Goal: Task Accomplishment & Management: Complete application form

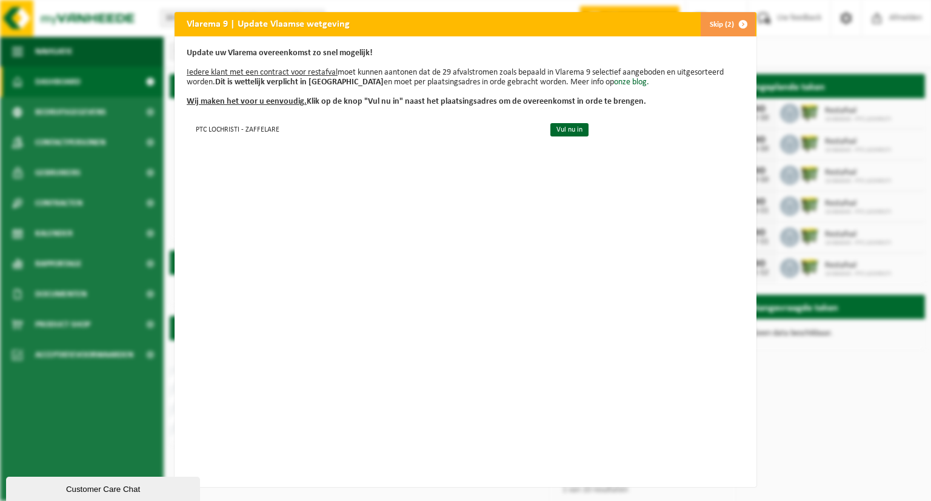
click at [740, 27] on span "button" at bounding box center [743, 24] width 24 height 24
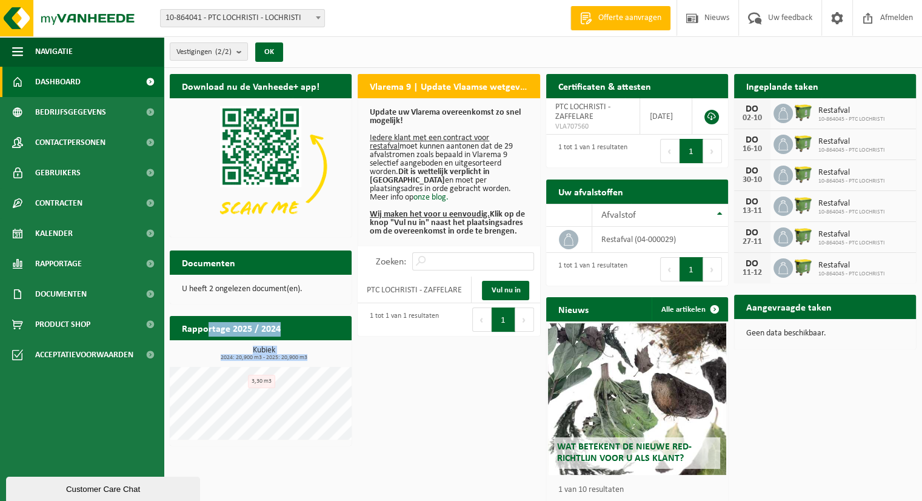
click at [246, 375] on div "Rapportage 2025 / 2024 Bekijk rapportage Tonnage Kubiek 2024: 20,900 m3 - 2025:…" at bounding box center [261, 381] width 188 height 142
click at [142, 83] on span at bounding box center [149, 82] width 27 height 30
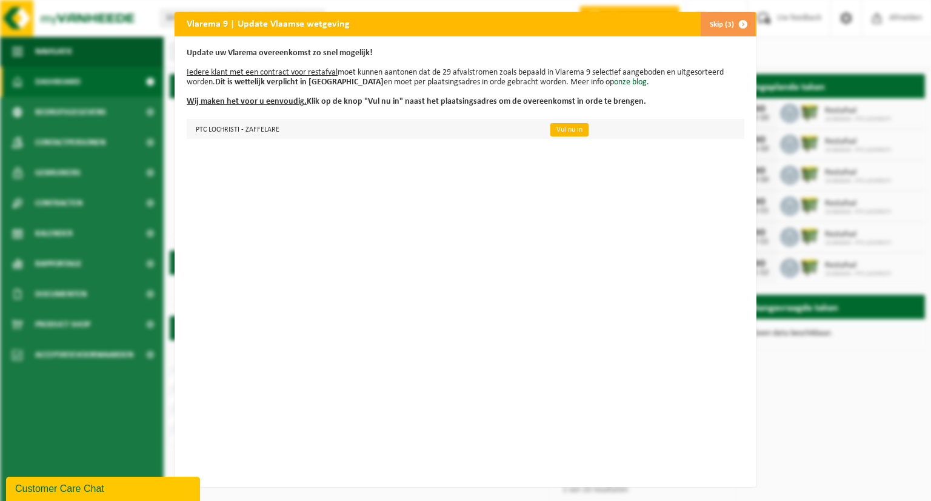
click at [563, 129] on link "Vul nu in" at bounding box center [570, 129] width 38 height 13
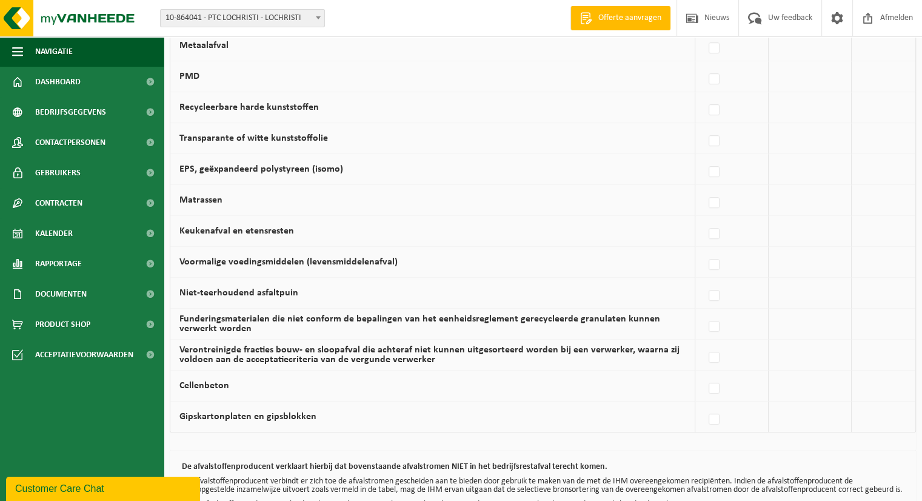
scroll to position [770, 0]
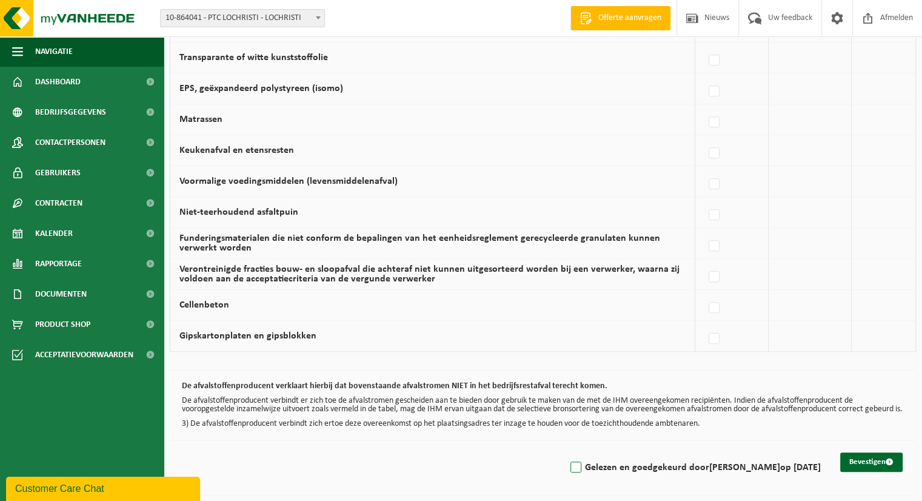
click at [568, 464] on label "Gelezen en goedgekeurd door ALEX VANDECASSERIE op 29/09/25" at bounding box center [694, 467] width 253 height 18
click at [566, 452] on input "Gelezen en goedgekeurd door ALEX VANDECASSERIE op 29/09/25" at bounding box center [566, 452] width 1 height 1
checkbox input "true"
click at [876, 462] on button "Bevestigen" at bounding box center [872, 461] width 62 height 19
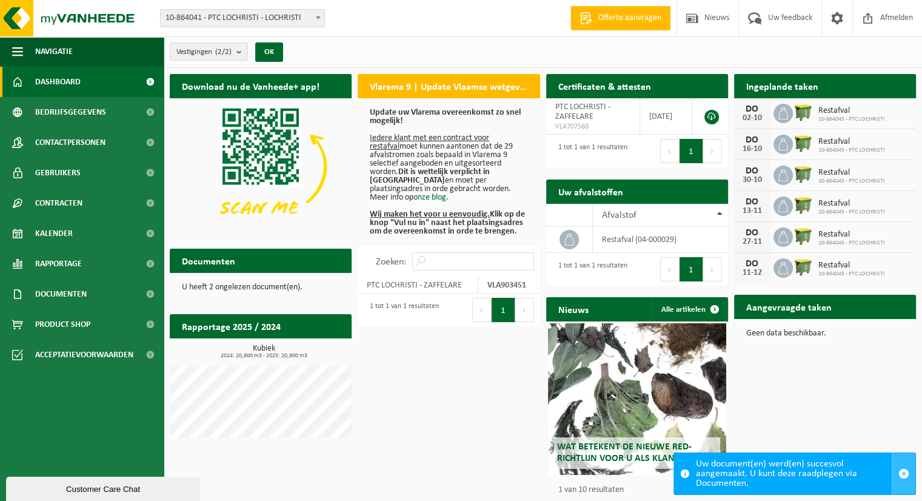
click at [903, 466] on button "button" at bounding box center [904, 473] width 24 height 41
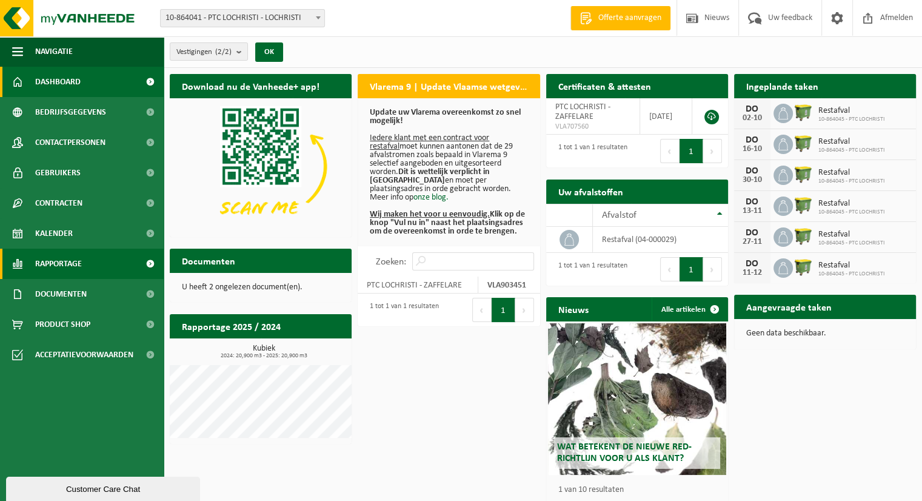
click at [101, 265] on link "Rapportage" at bounding box center [82, 264] width 164 height 30
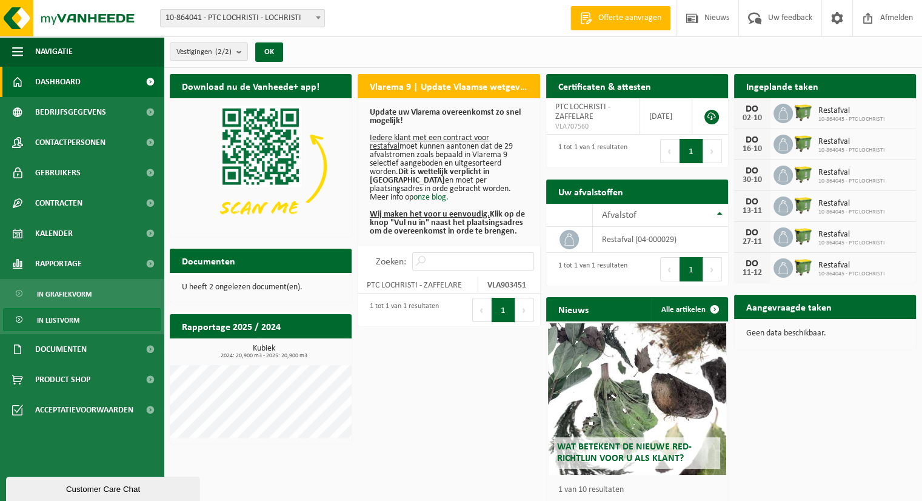
click at [95, 321] on link "In lijstvorm" at bounding box center [82, 319] width 158 height 23
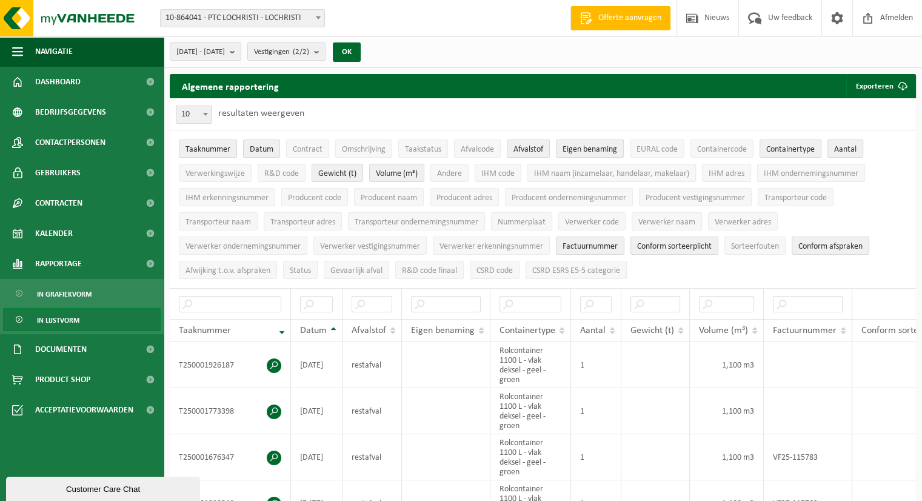
click at [913, 204] on ul "Taaknummer Datum Contract Omschrijving Taakstatus Afvalcode Afvalstof Eigen ben…" at bounding box center [543, 209] width 747 height 158
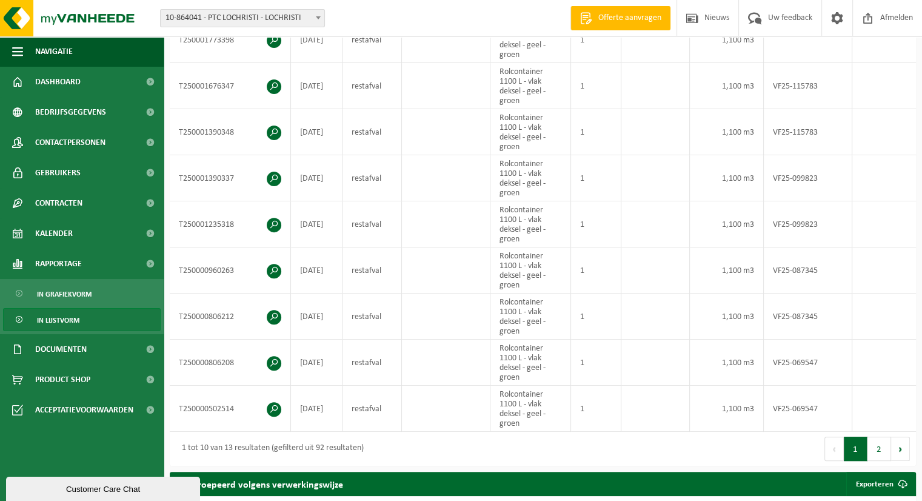
scroll to position [302, 0]
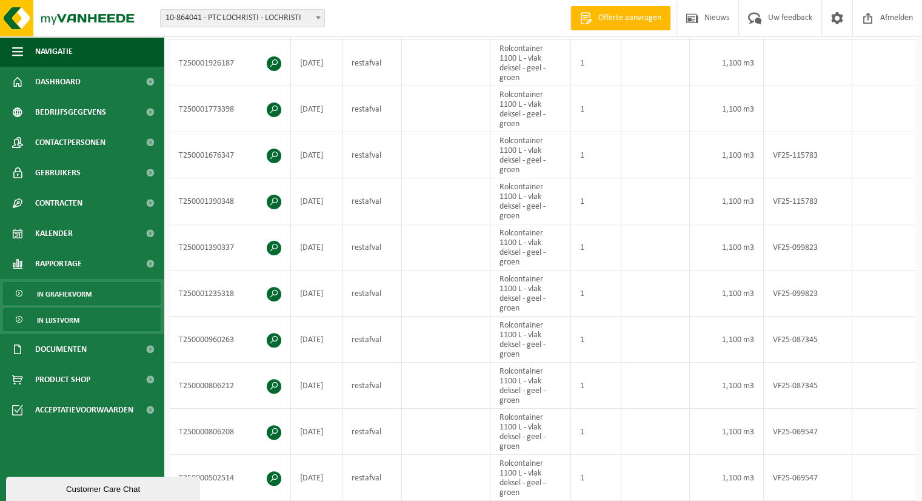
click at [115, 295] on link "In grafiekvorm" at bounding box center [82, 293] width 158 height 23
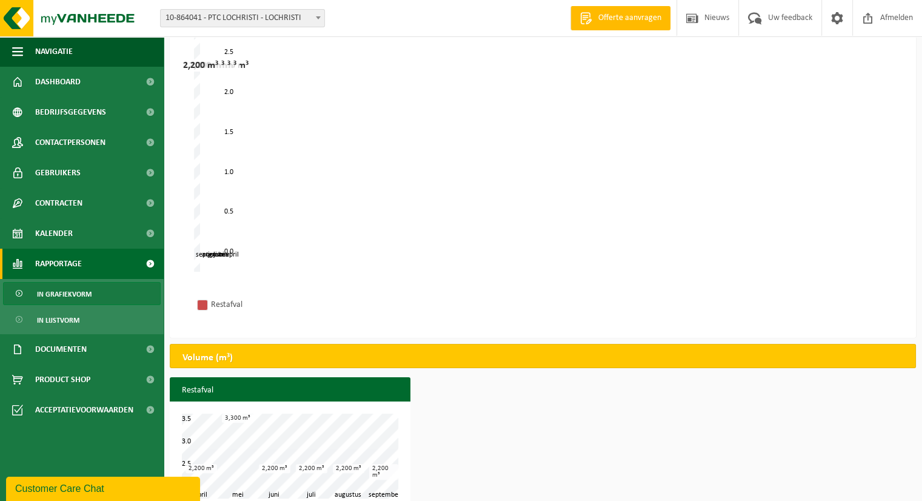
scroll to position [189, 0]
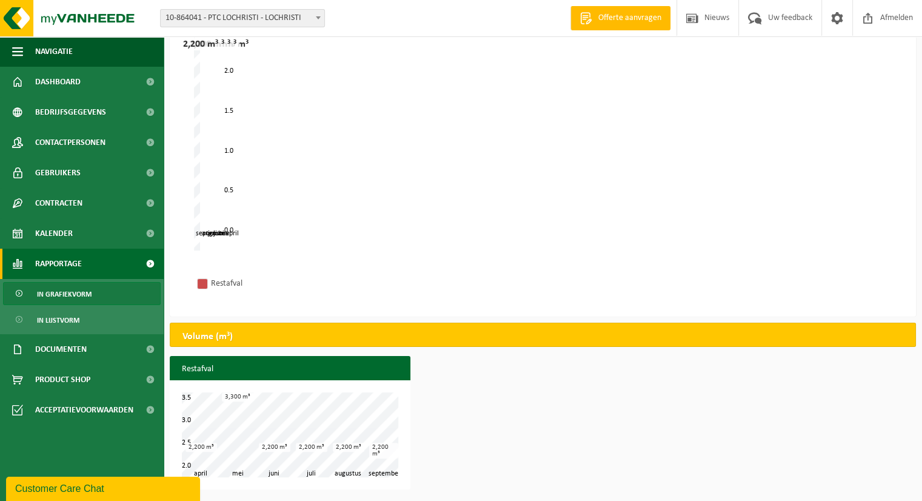
click at [131, 304] on link "In grafiekvorm" at bounding box center [82, 293] width 158 height 23
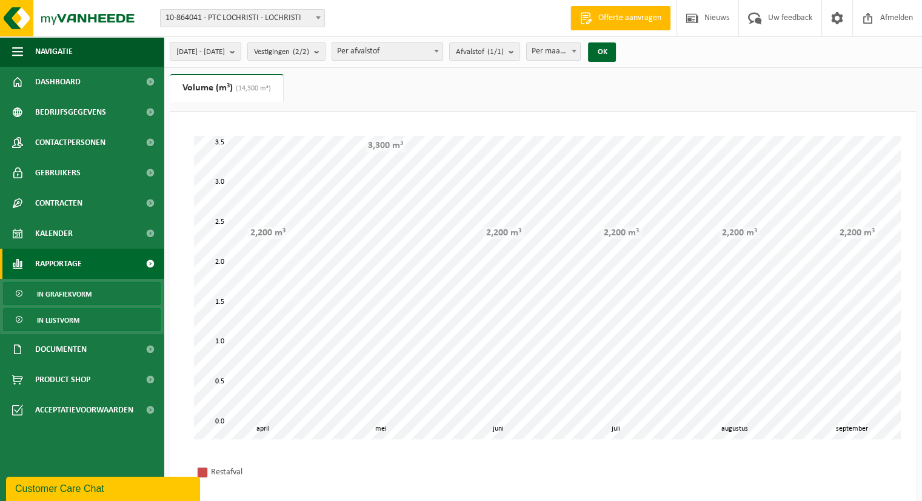
click at [126, 319] on link "In lijstvorm" at bounding box center [82, 319] width 158 height 23
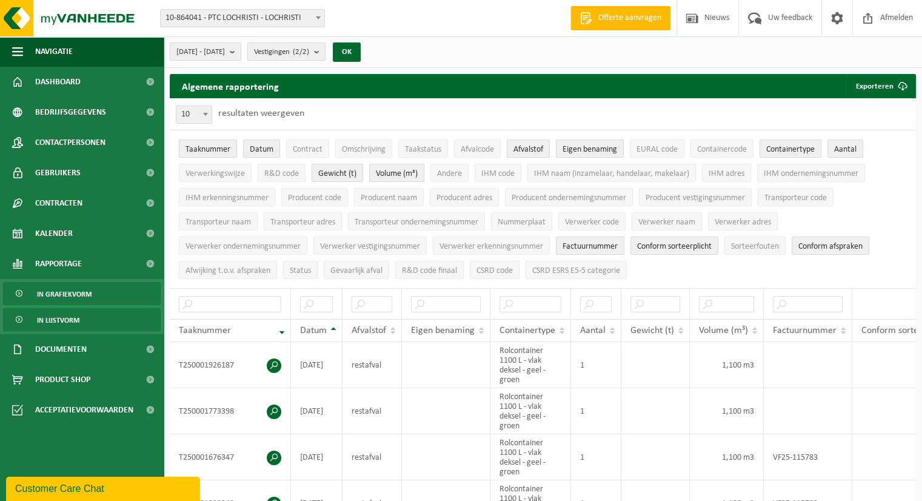
click at [138, 297] on link "In grafiekvorm" at bounding box center [82, 293] width 158 height 23
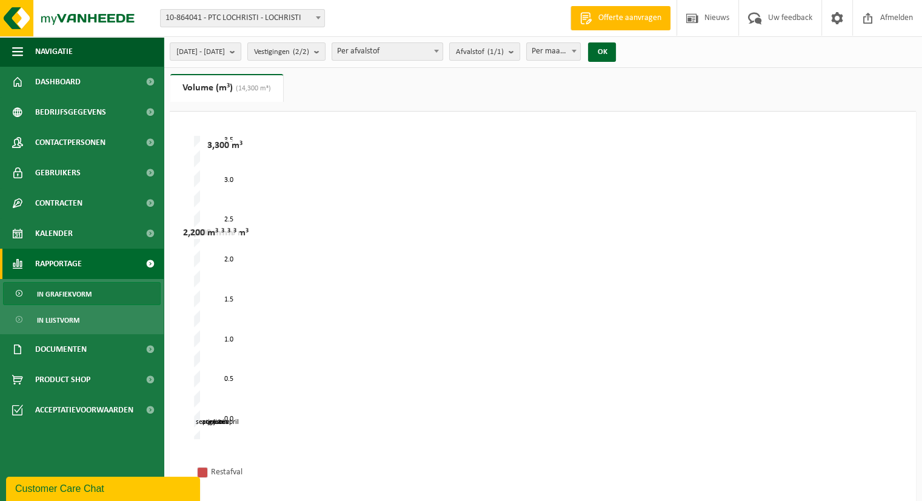
click at [384, 106] on ul "Gewicht (t) Volume (m³) (14,300 m³)" at bounding box center [543, 93] width 747 height 38
click at [490, 349] on div "mei juni juli augustus april september 0.0 3.5 0.5 1.0 1.5 2.0 2.5 3.0 2,200 m³…" at bounding box center [543, 287] width 698 height 303
click at [657, 362] on div "mei juni juli augustus april september 0.0 3.5 0.5 1.0 1.5 2.0 2.5 3.0 2,200 m³…" at bounding box center [543, 287] width 698 height 303
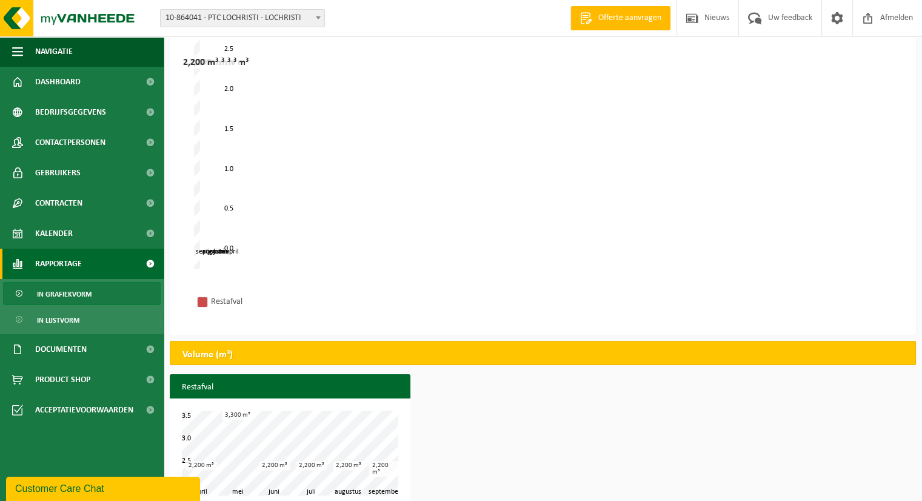
scroll to position [189, 0]
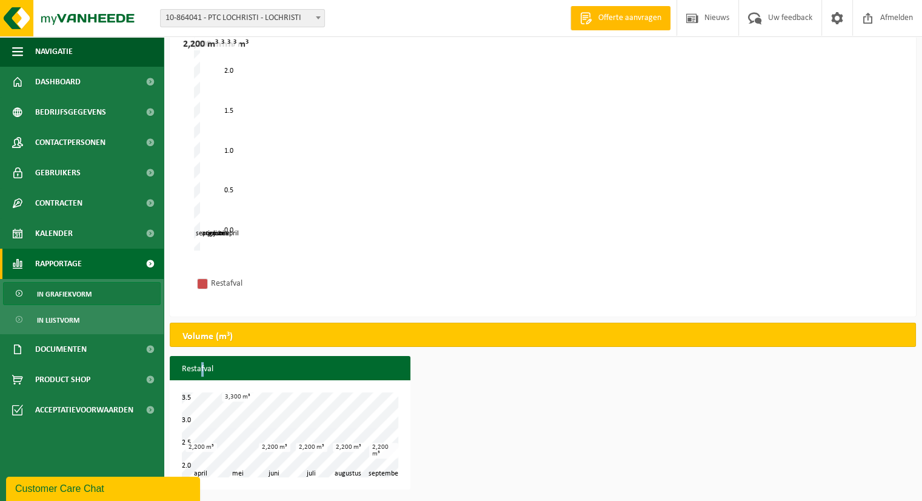
drag, startPoint x: 204, startPoint y: 377, endPoint x: 199, endPoint y: 366, distance: 12.5
click at [199, 366] on h3 "Restafval" at bounding box center [290, 369] width 241 height 27
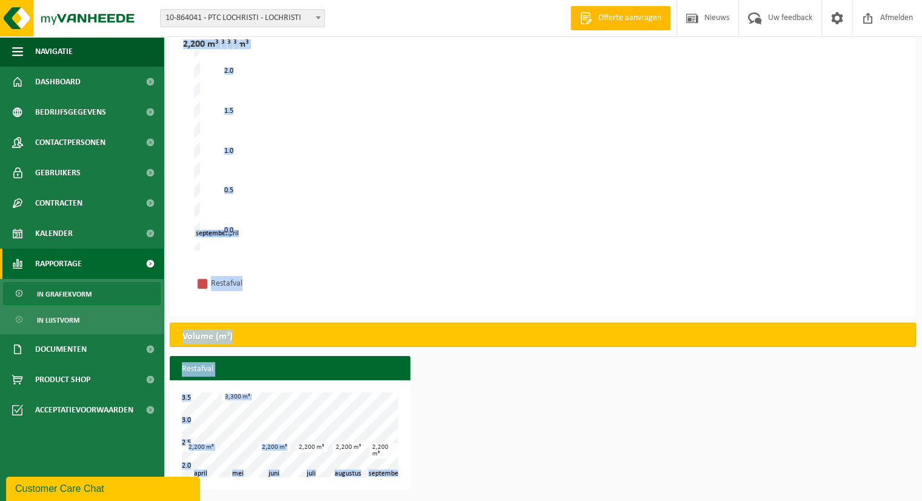
drag, startPoint x: 288, startPoint y: 446, endPoint x: 204, endPoint y: 277, distance: 188.2
click at [204, 277] on div "Geen data beschikbaar voor de opgegeven filters. Gewicht (t) Volume (m³) (14,30…" at bounding box center [543, 190] width 759 height 610
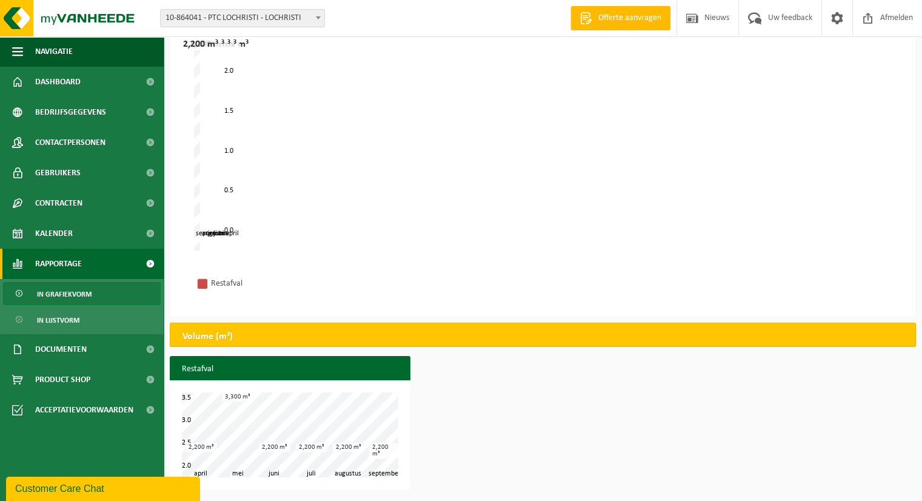
click at [383, 138] on div "mei juni juli augustus april september 0.0 3.5 0.5 1.0 1.5 2.0 2.5 3.0 2,200 m³…" at bounding box center [543, 98] width 698 height 303
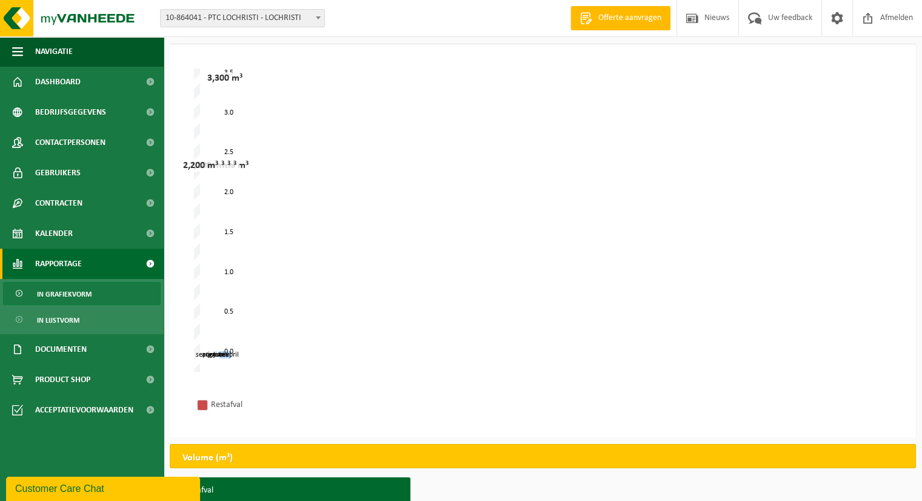
scroll to position [43, 0]
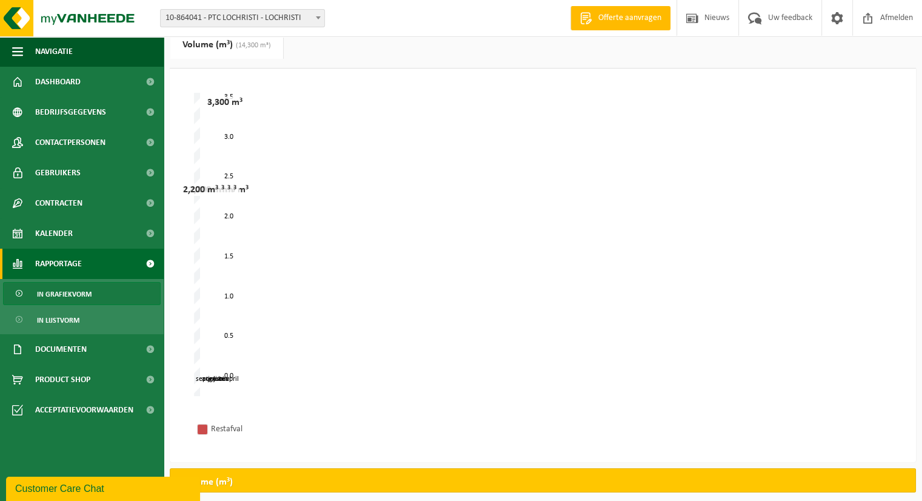
click at [383, 138] on div "mei juni juli augustus april september 0.0 3.5 0.5 1.0 1.5 2.0 2.5 3.0 2,200 m³…" at bounding box center [543, 244] width 698 height 303
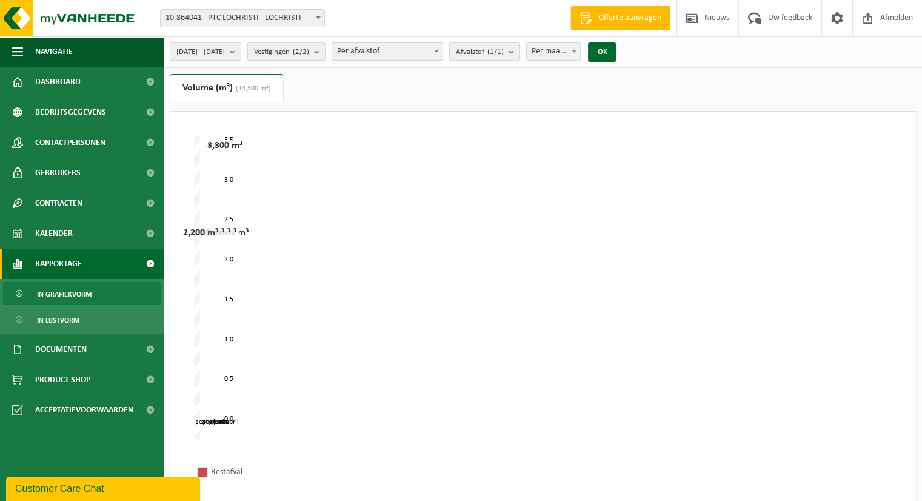
click at [267, 89] on span "(14,300 m³)" at bounding box center [252, 88] width 38 height 7
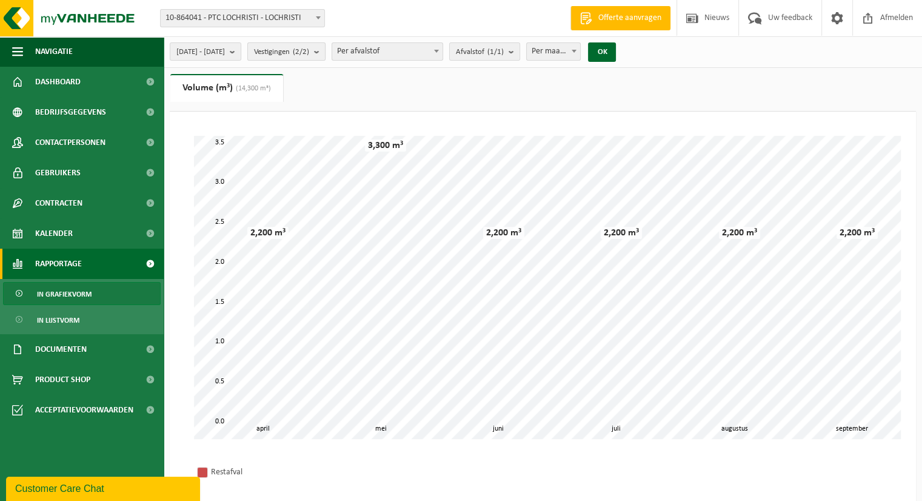
click at [309, 53] on span "Vestigingen (2/2)" at bounding box center [281, 52] width 55 height 18
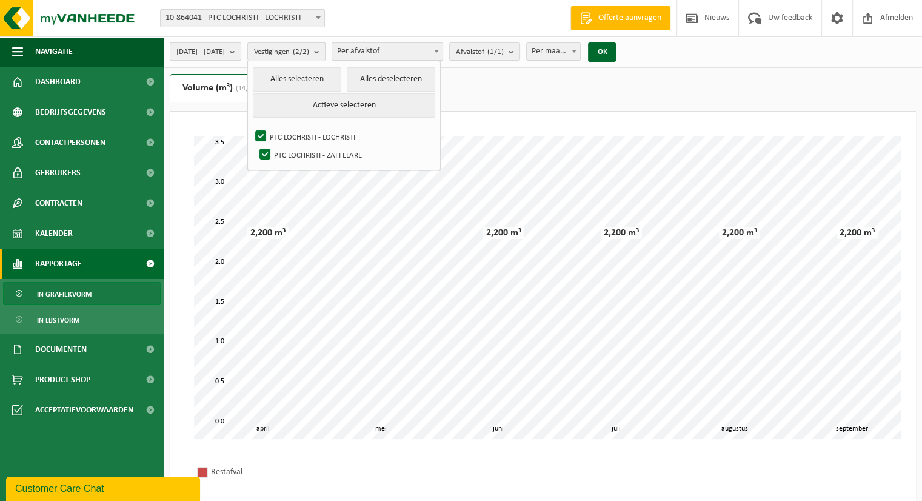
click at [309, 53] on span "Vestigingen (2/2)" at bounding box center [281, 52] width 55 height 18
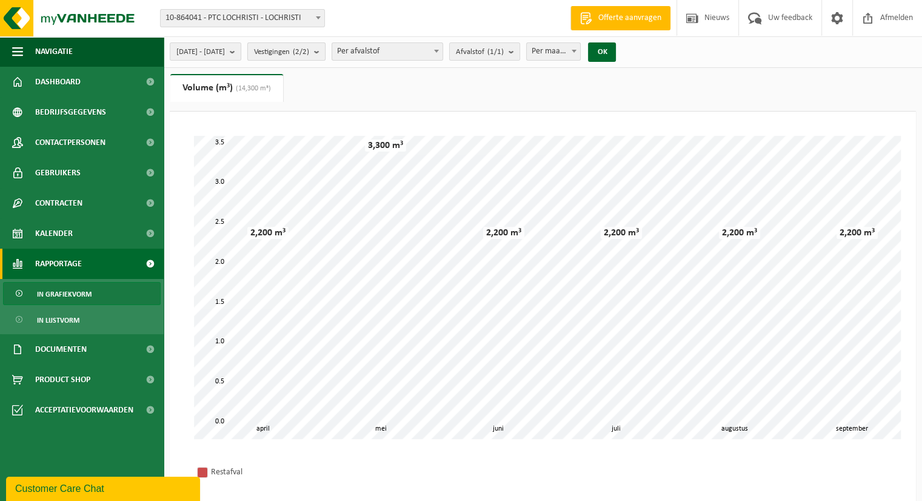
click at [309, 48] on count "(2/2)" at bounding box center [301, 52] width 16 height 8
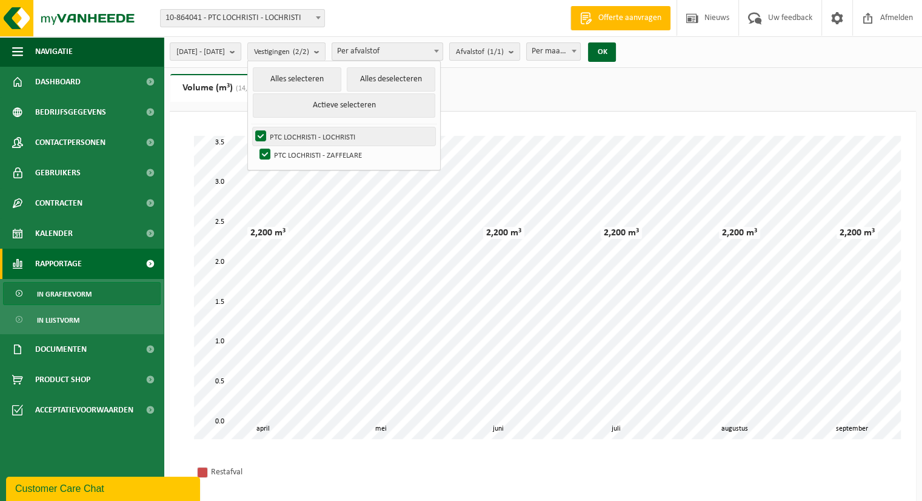
click at [291, 135] on label "PTC LOCHRISTI - LOCHRISTI" at bounding box center [344, 136] width 183 height 18
click at [251, 127] on input "PTC LOCHRISTI - LOCHRISTI" at bounding box center [250, 127] width 1 height 1
click at [517, 90] on ul "Gewicht (t) Volume (m³) (14,300 m³)" at bounding box center [543, 93] width 747 height 38
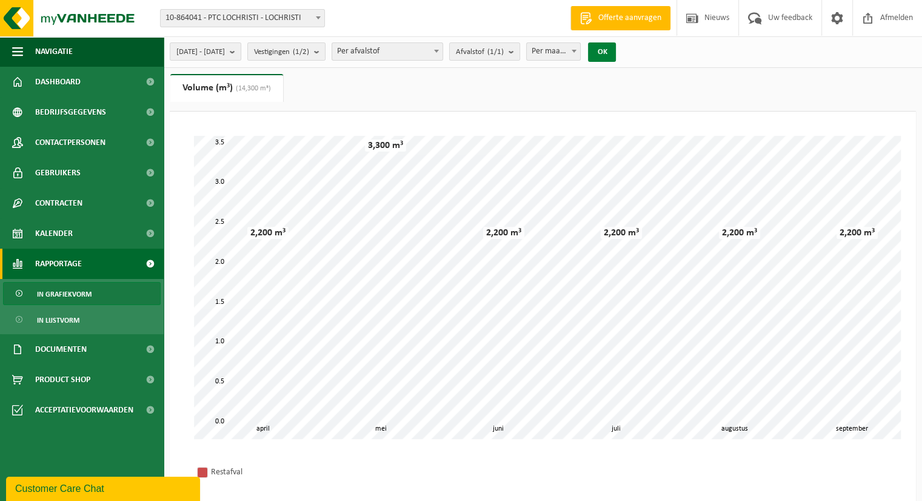
click at [616, 56] on button "OK" at bounding box center [602, 51] width 28 height 19
click at [326, 48] on button "Vestigingen (1/2)" at bounding box center [286, 51] width 78 height 18
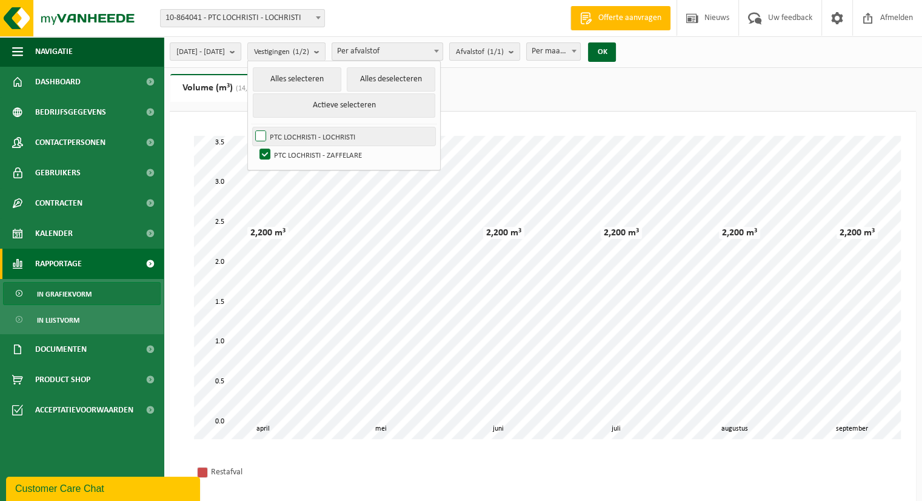
click at [291, 135] on label "PTC LOCHRISTI - LOCHRISTI" at bounding box center [344, 136] width 183 height 18
click at [251, 127] on input "PTC LOCHRISTI - LOCHRISTI" at bounding box center [250, 127] width 1 height 1
checkbox input "true"
click at [616, 55] on button "OK" at bounding box center [602, 51] width 28 height 19
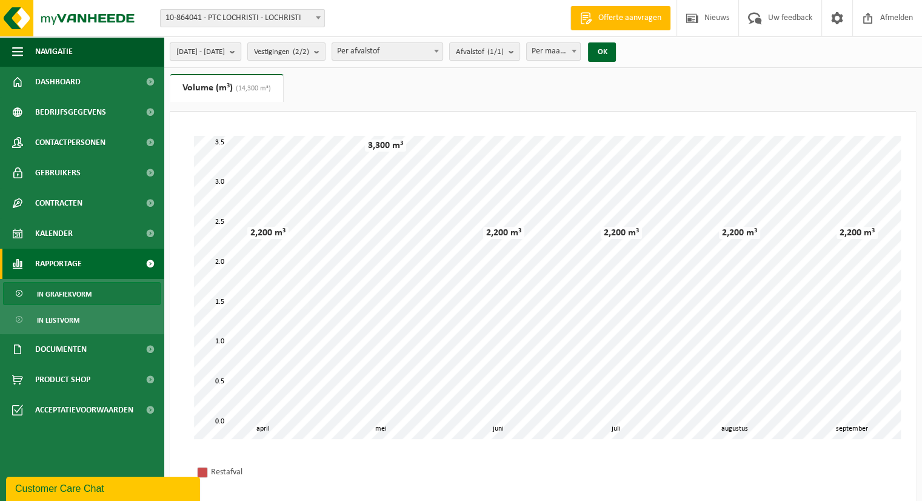
click at [225, 49] on span "[DATE] - [DATE]" at bounding box center [200, 52] width 49 height 18
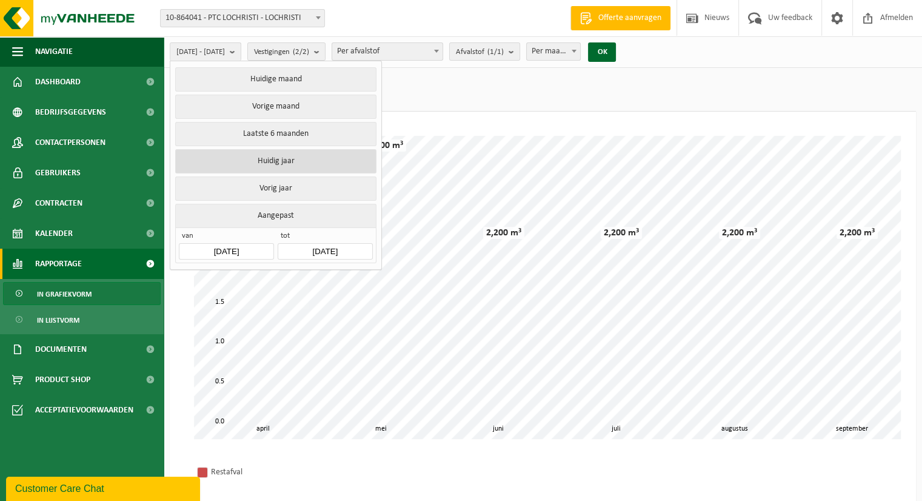
click at [314, 157] on button "Huidig jaar" at bounding box center [275, 161] width 201 height 24
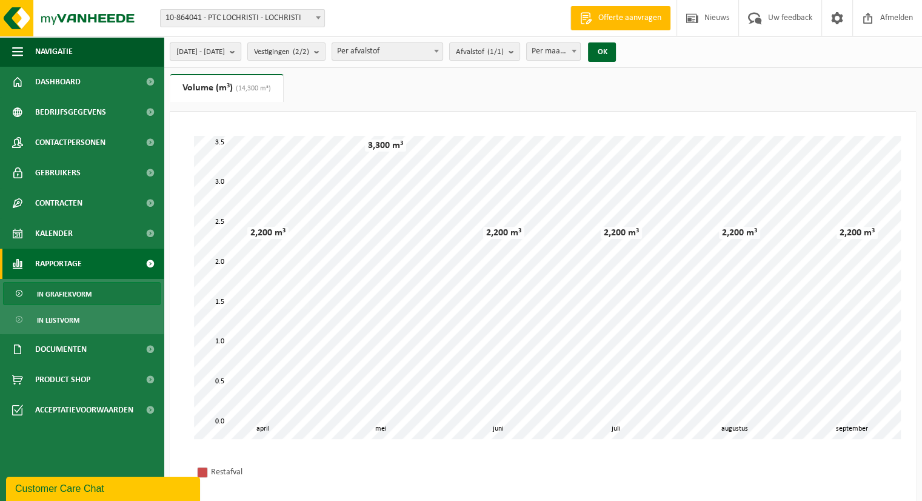
click at [225, 52] on span "[DATE] - [DATE]" at bounding box center [200, 52] width 49 height 18
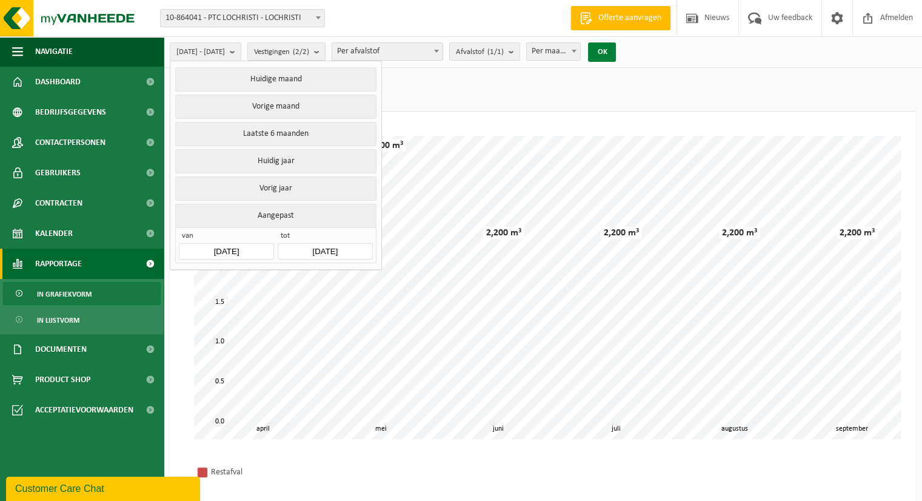
click at [616, 61] on button "OK" at bounding box center [602, 51] width 28 height 19
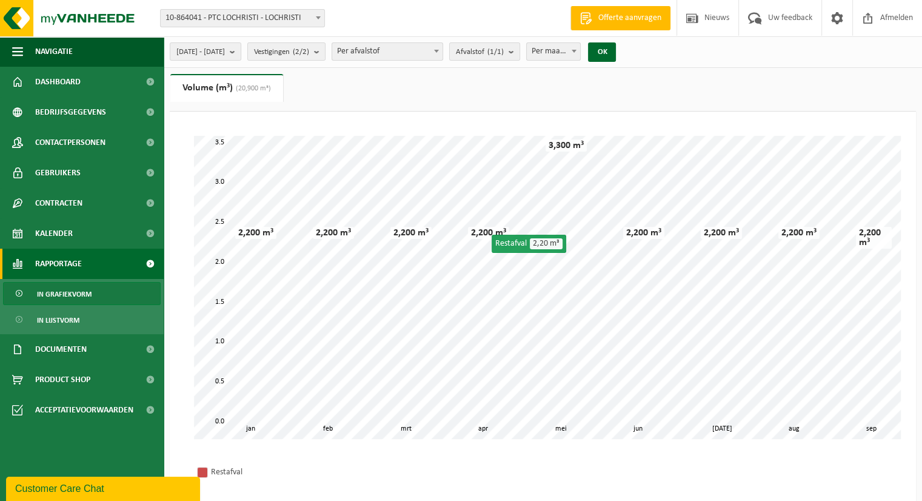
scroll to position [189, 0]
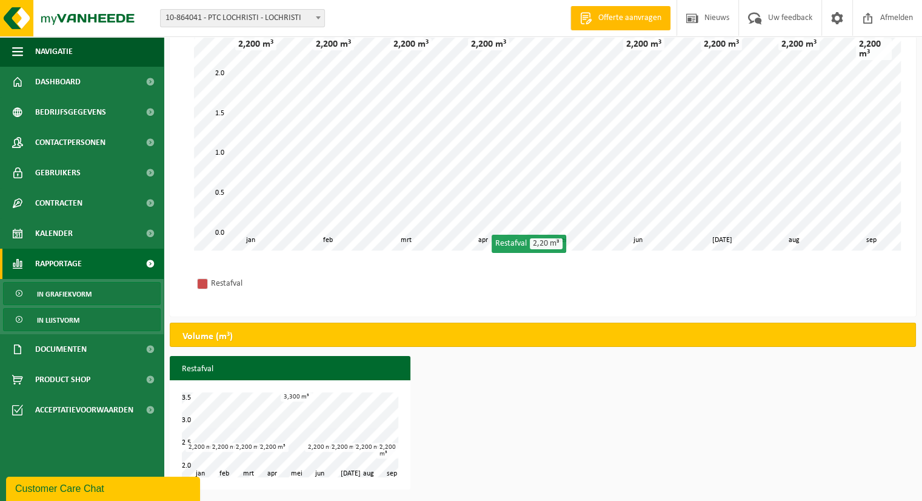
click at [87, 321] on link "In lijstvorm" at bounding box center [82, 319] width 158 height 23
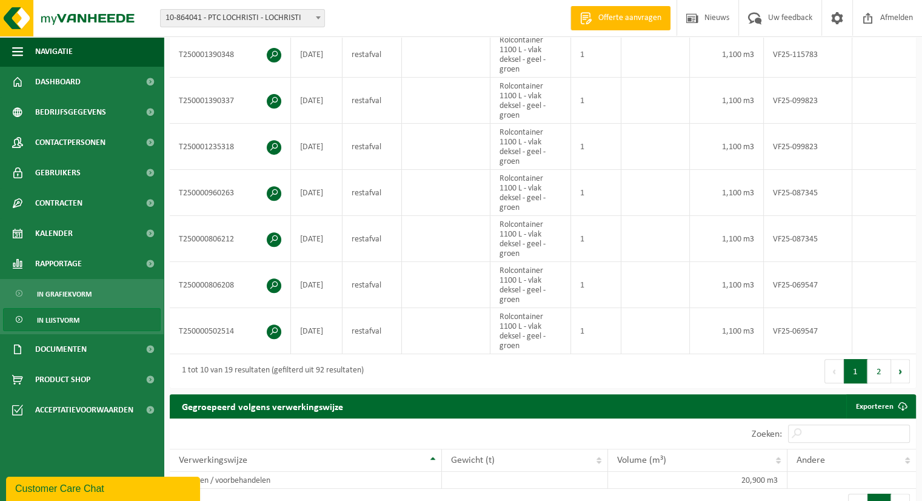
scroll to position [455, 0]
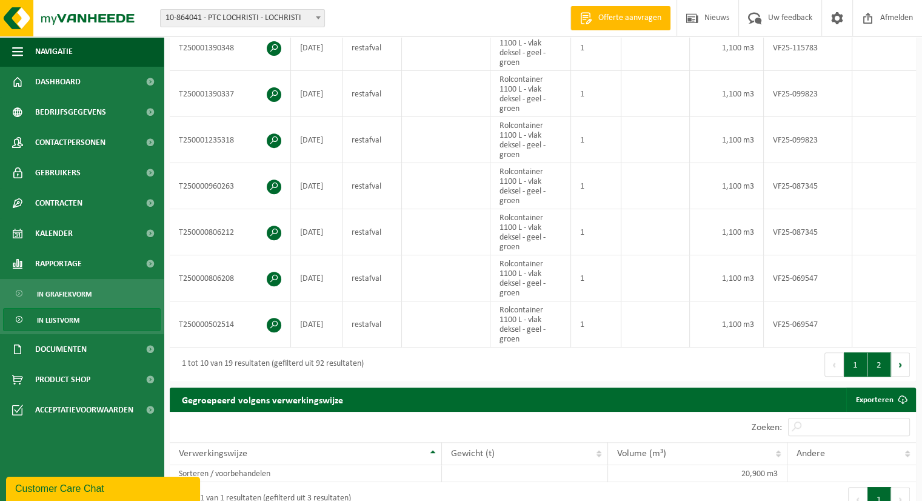
click at [881, 377] on button "2" at bounding box center [880, 364] width 24 height 24
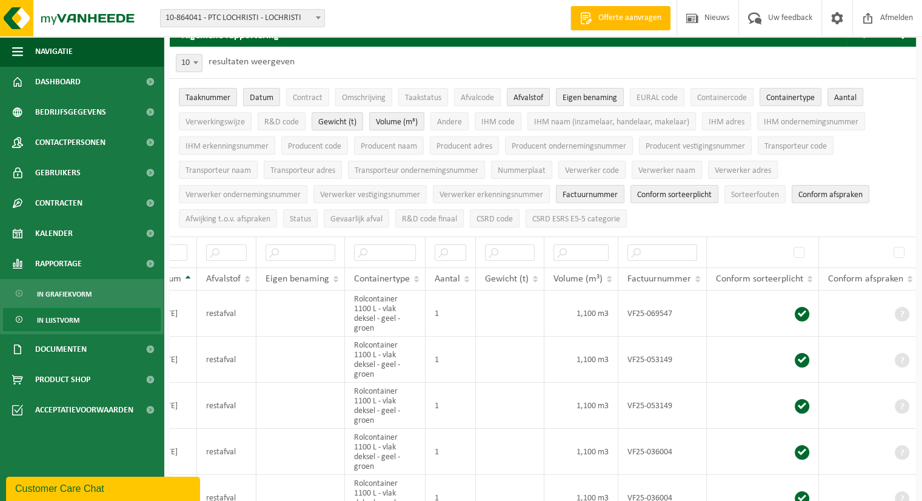
scroll to position [0, 0]
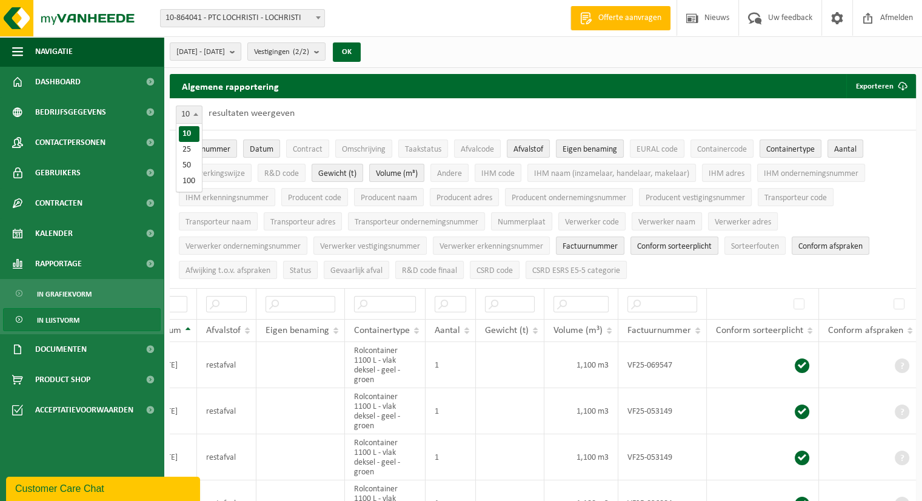
click at [187, 112] on span "10" at bounding box center [188, 114] width 25 height 17
select select "50"
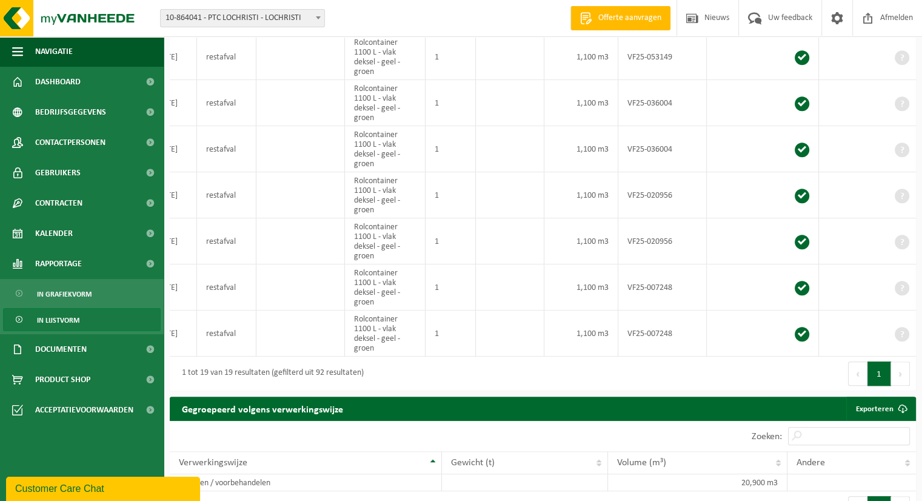
scroll to position [856, 0]
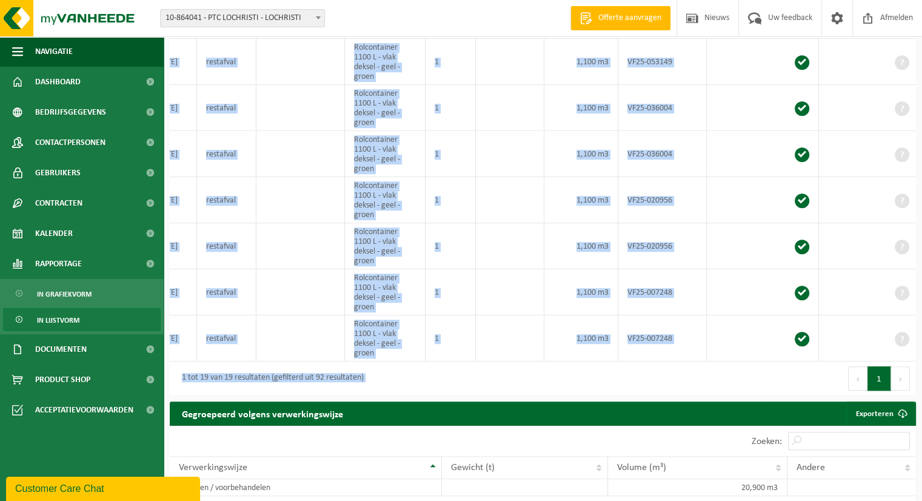
drag, startPoint x: 805, startPoint y: 366, endPoint x: 667, endPoint y: 355, distance: 138.7
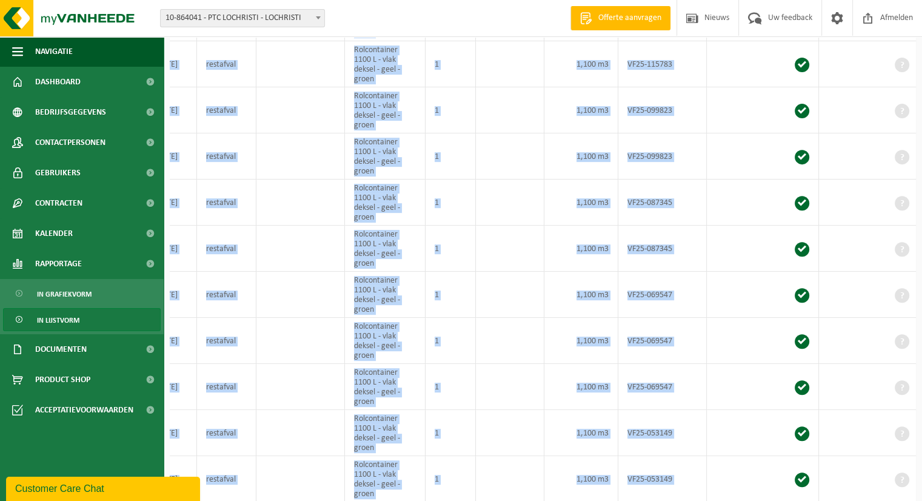
scroll to position [0, 0]
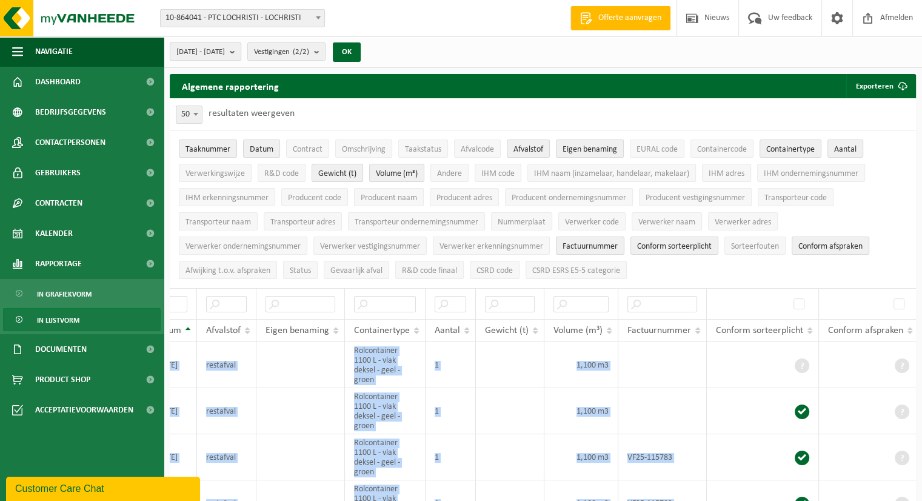
click at [224, 44] on span "[DATE] - [DATE]" at bounding box center [200, 52] width 49 height 18
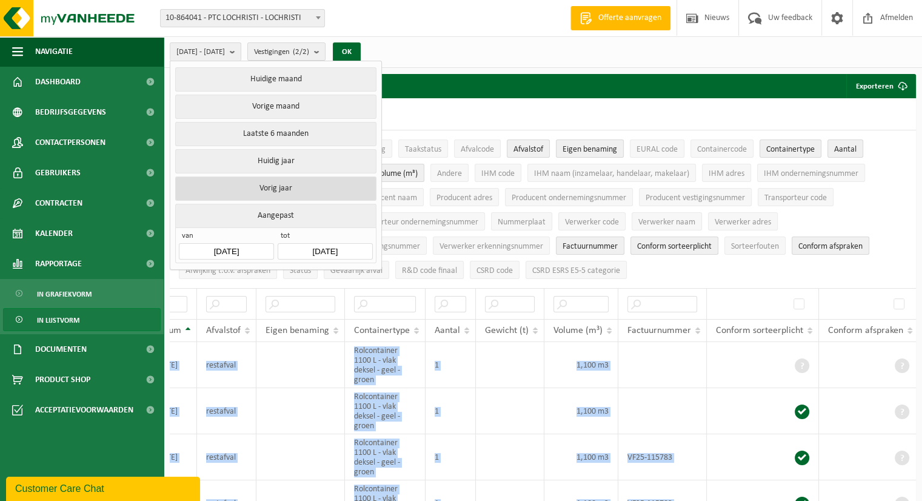
click at [320, 184] on button "Vorig jaar" at bounding box center [275, 188] width 201 height 24
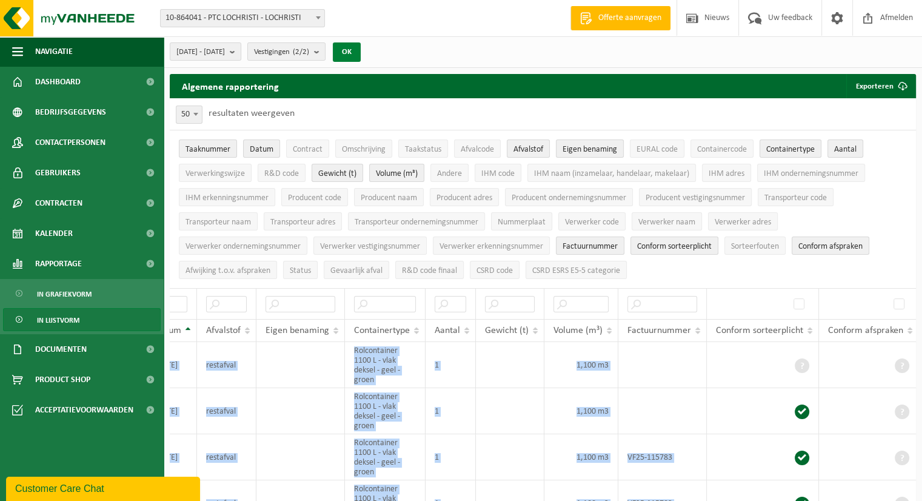
click at [361, 49] on button "OK" at bounding box center [347, 51] width 28 height 19
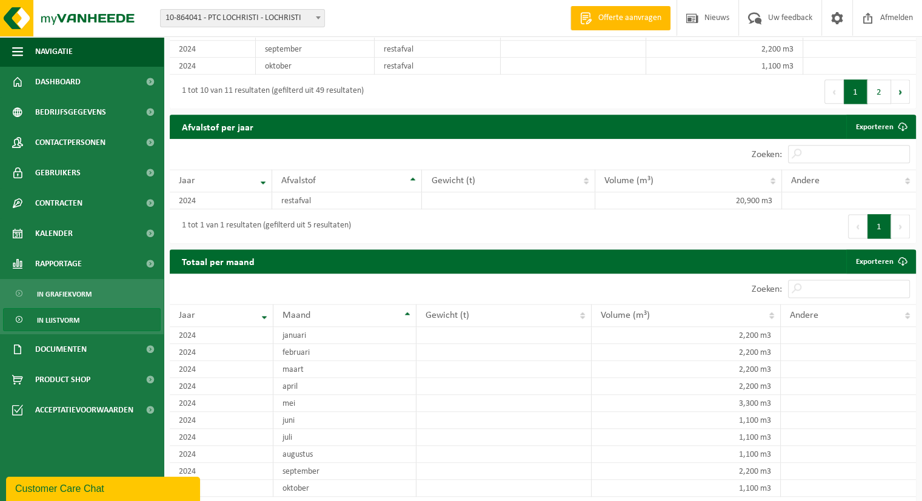
scroll to position [1601, 0]
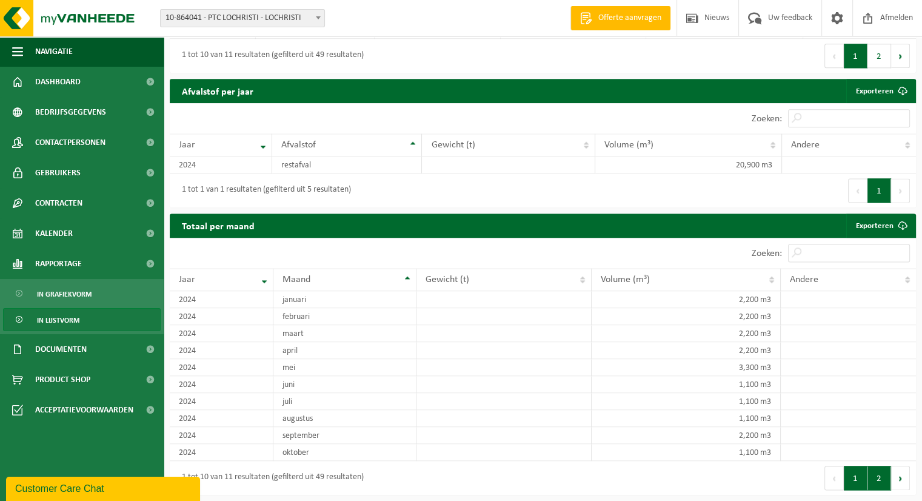
click at [877, 486] on button "2" at bounding box center [880, 478] width 24 height 24
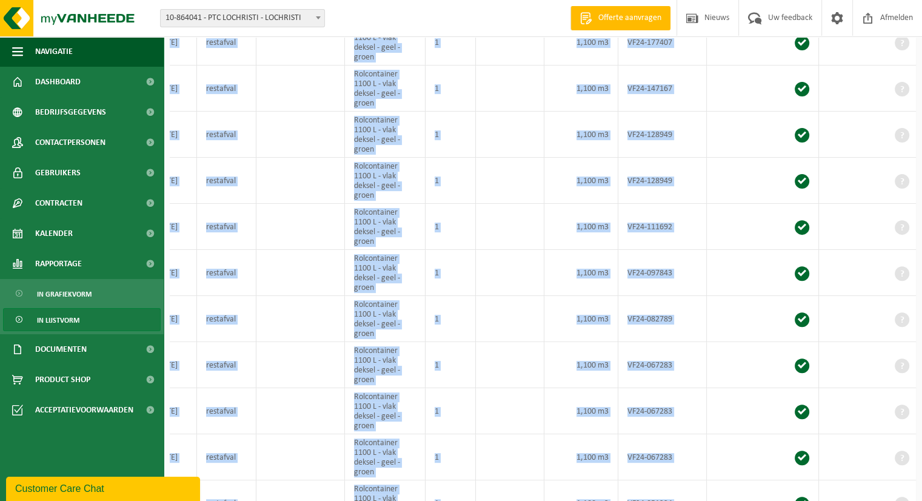
scroll to position [0, 0]
